Goal: Transaction & Acquisition: Book appointment/travel/reservation

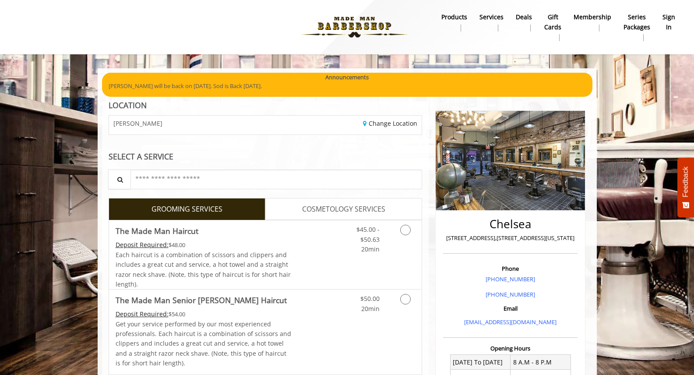
click at [284, 127] on div "Change Location" at bounding box center [346, 125] width 163 height 19
drag, startPoint x: 167, startPoint y: 126, endPoint x: 203, endPoint y: 133, distance: 36.2
click at [168, 126] on div "[PERSON_NAME]" at bounding box center [183, 125] width 163 height 19
click at [393, 122] on link "Change Location" at bounding box center [390, 123] width 54 height 8
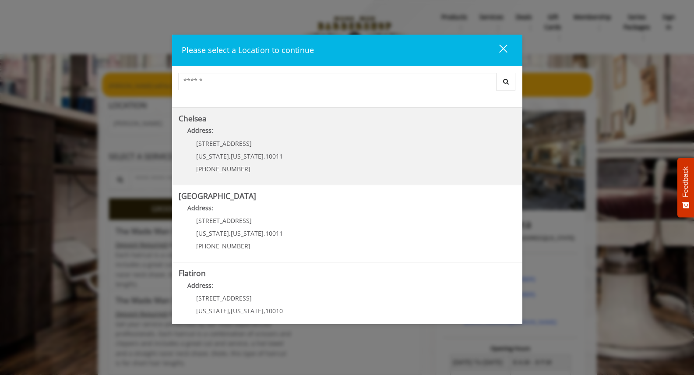
scroll to position [69, 0]
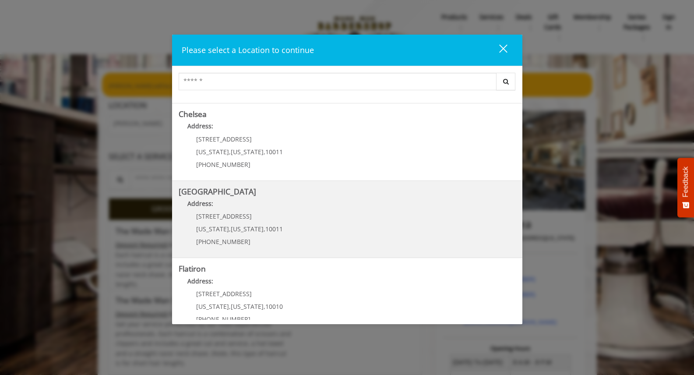
click at [293, 214] on Street "[GEOGRAPHIC_DATA] Address: [STREET_ADDRESS][US_STATE][US_STATE] (646) 850-0041" at bounding box center [347, 219] width 337 height 64
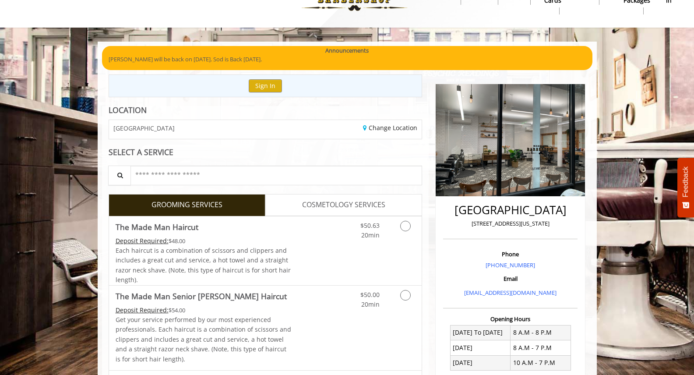
scroll to position [27, 0]
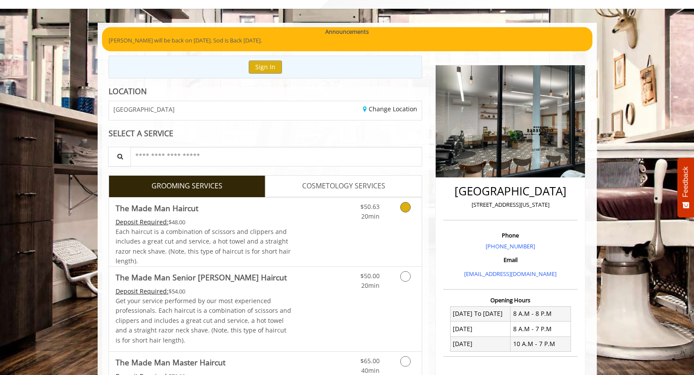
click at [409, 208] on icon "Grooming services" at bounding box center [405, 207] width 11 height 11
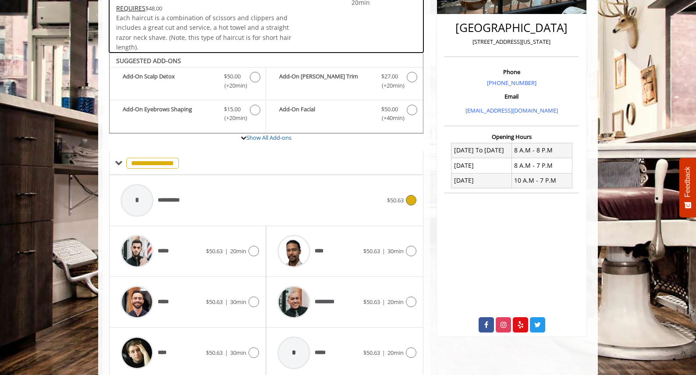
scroll to position [243, 0]
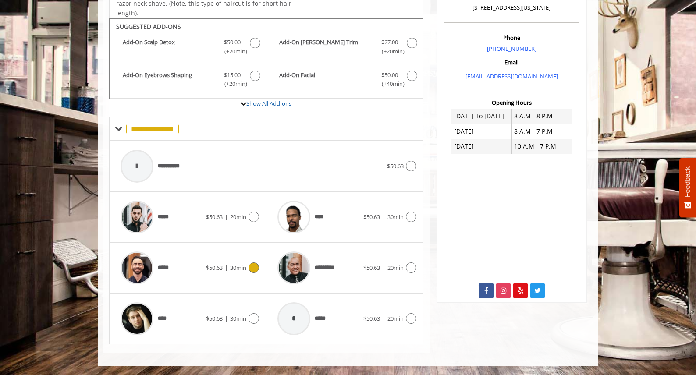
click at [258, 269] on icon at bounding box center [253, 267] width 11 height 11
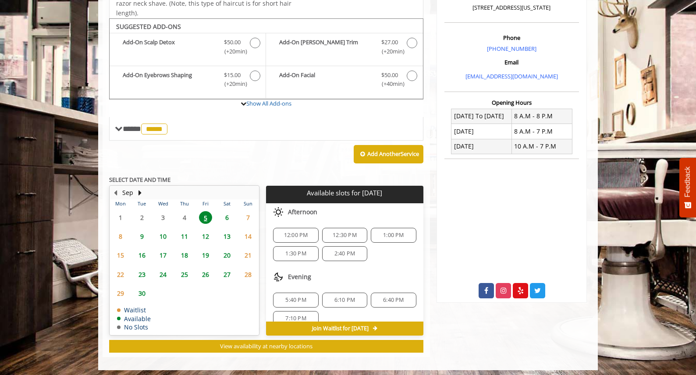
scroll to position [247, 0]
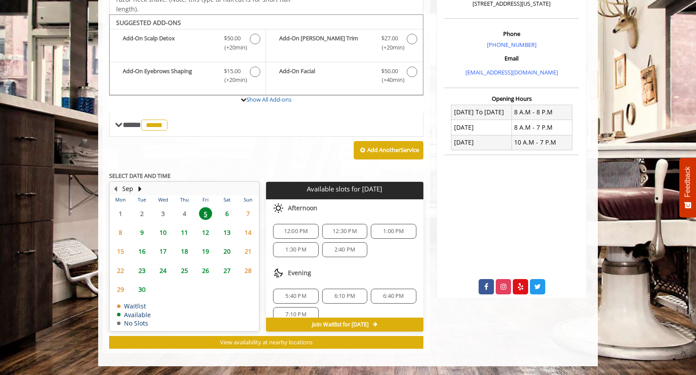
click at [343, 248] on span "2:40 PM" at bounding box center [344, 249] width 21 height 7
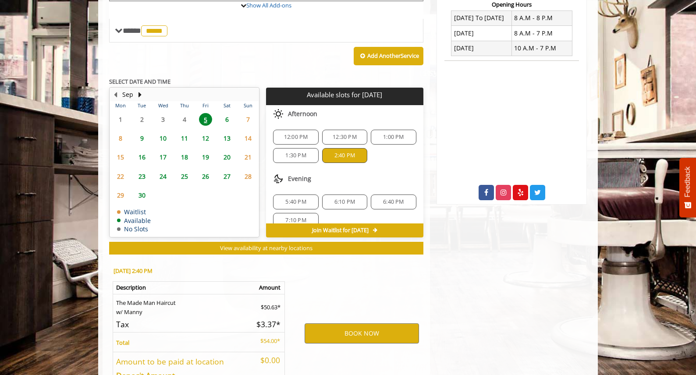
scroll to position [405, 0]
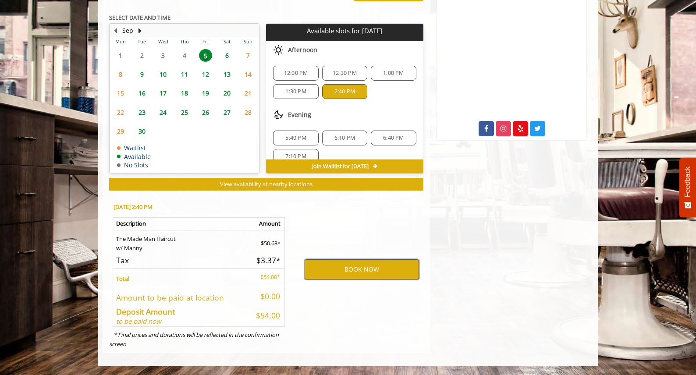
click at [353, 273] on button "BOOK NOW" at bounding box center [361, 269] width 114 height 20
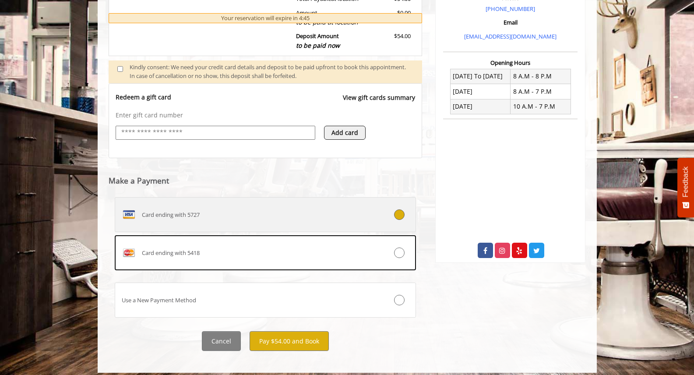
scroll to position [290, 0]
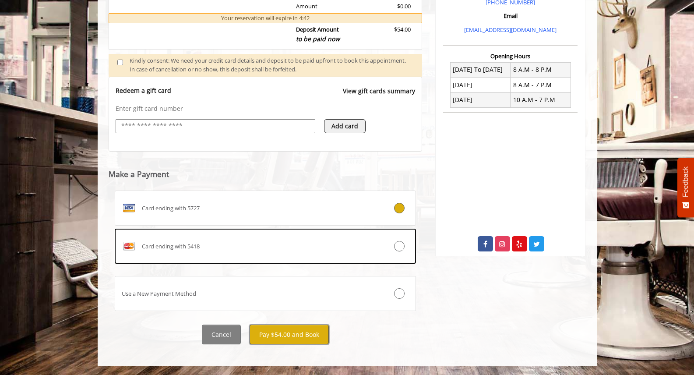
click at [301, 334] on button "Pay $54.00 and Book" at bounding box center [289, 335] width 79 height 20
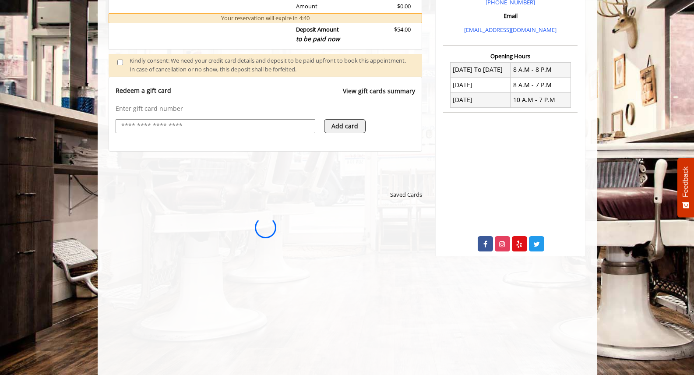
scroll to position [0, 0]
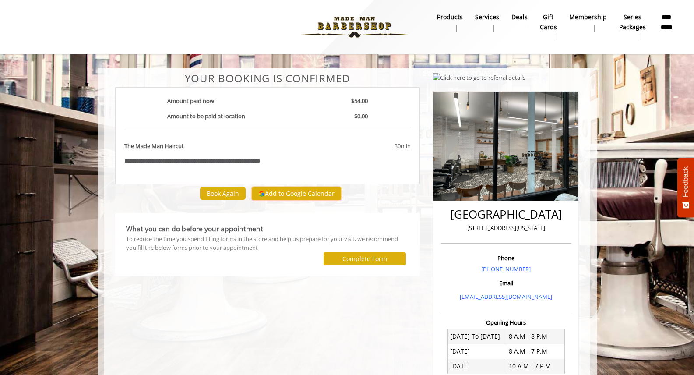
click at [310, 194] on button "Add to Google Calendar" at bounding box center [296, 193] width 89 height 13
